Goal: Information Seeking & Learning: Learn about a topic

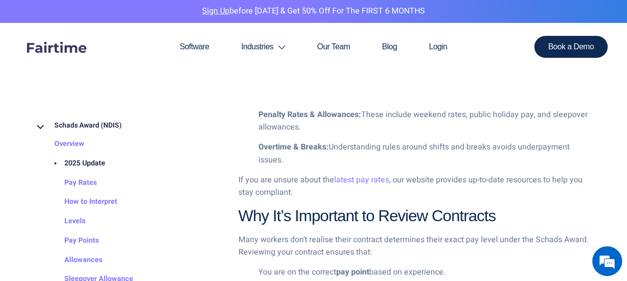
scroll to position [898, 0]
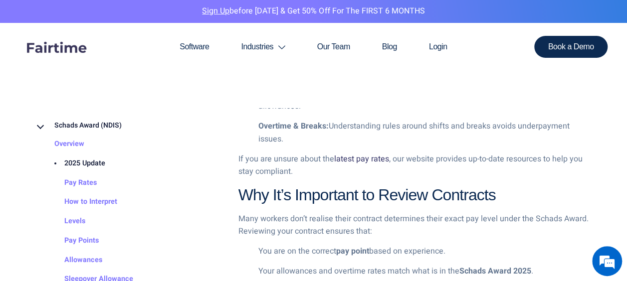
click at [354, 157] on link "latest pay rates" at bounding box center [361, 159] width 55 height 12
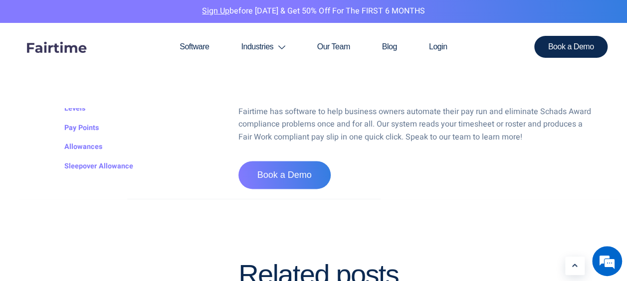
scroll to position [2245, 0]
